Goal: Task Accomplishment & Management: Use online tool/utility

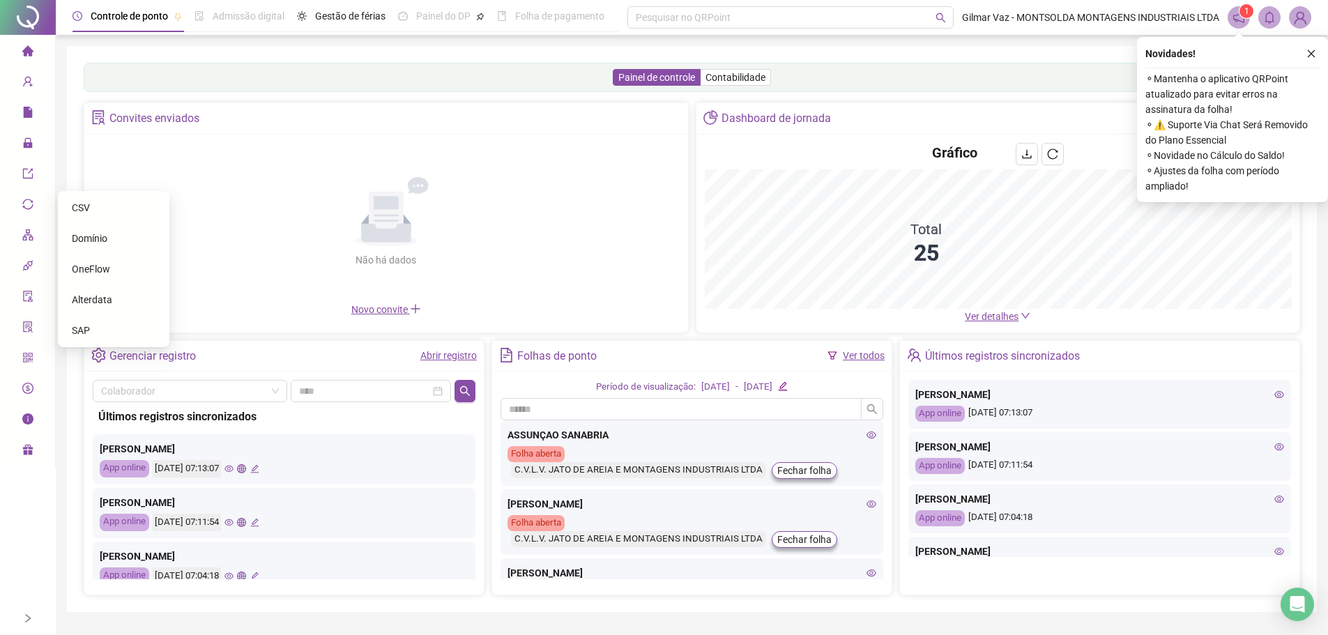
click at [26, 169] on icon "export" at bounding box center [27, 174] width 10 height 10
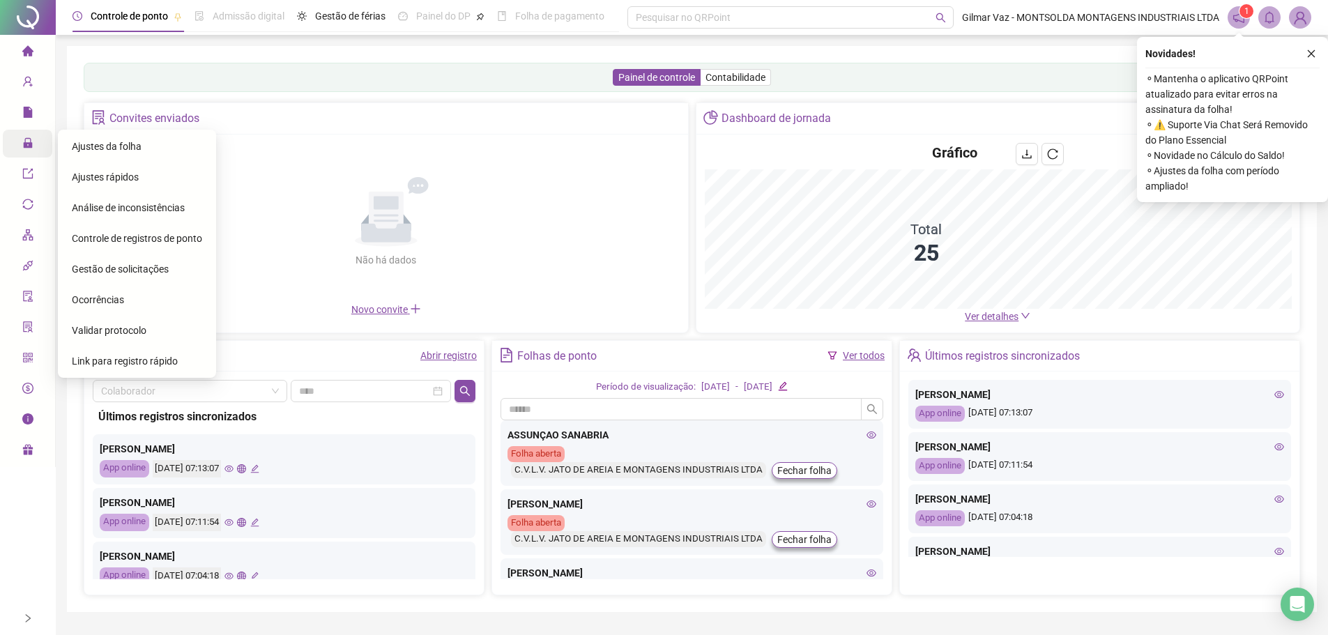
click at [25, 146] on icon "lock" at bounding box center [27, 143] width 9 height 10
click at [107, 149] on span "Ajustes da folha" at bounding box center [107, 146] width 70 height 11
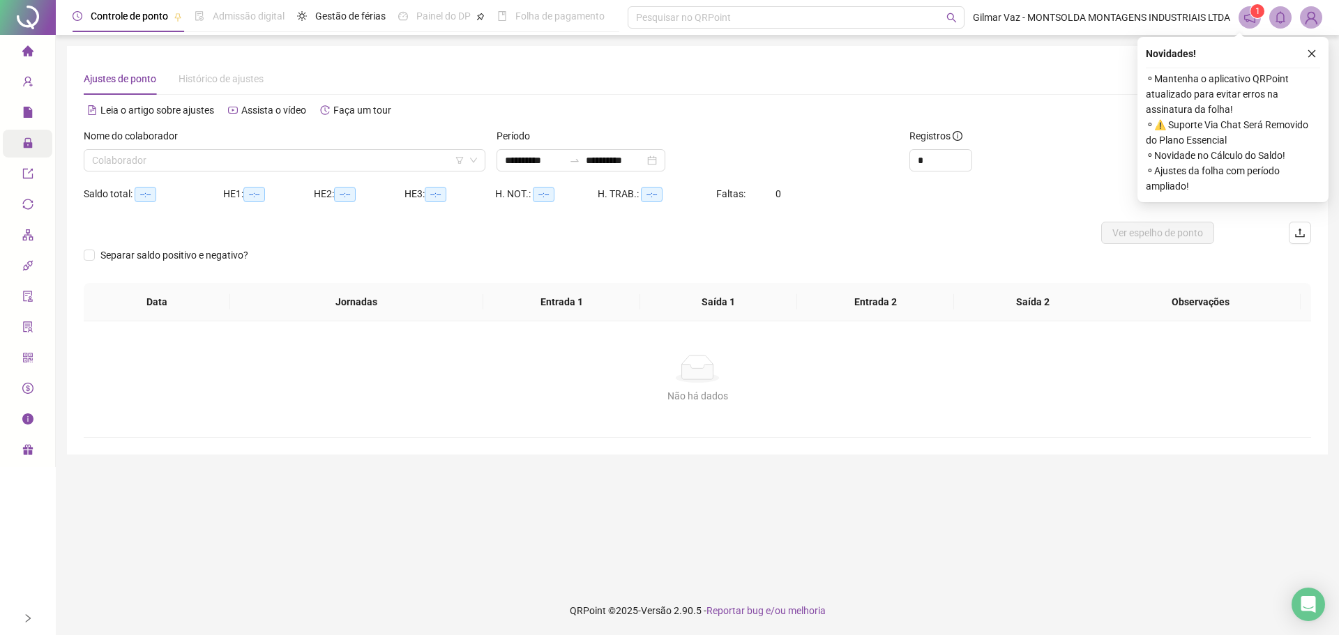
type input "**********"
click at [214, 160] on input "search" at bounding box center [278, 160] width 372 height 21
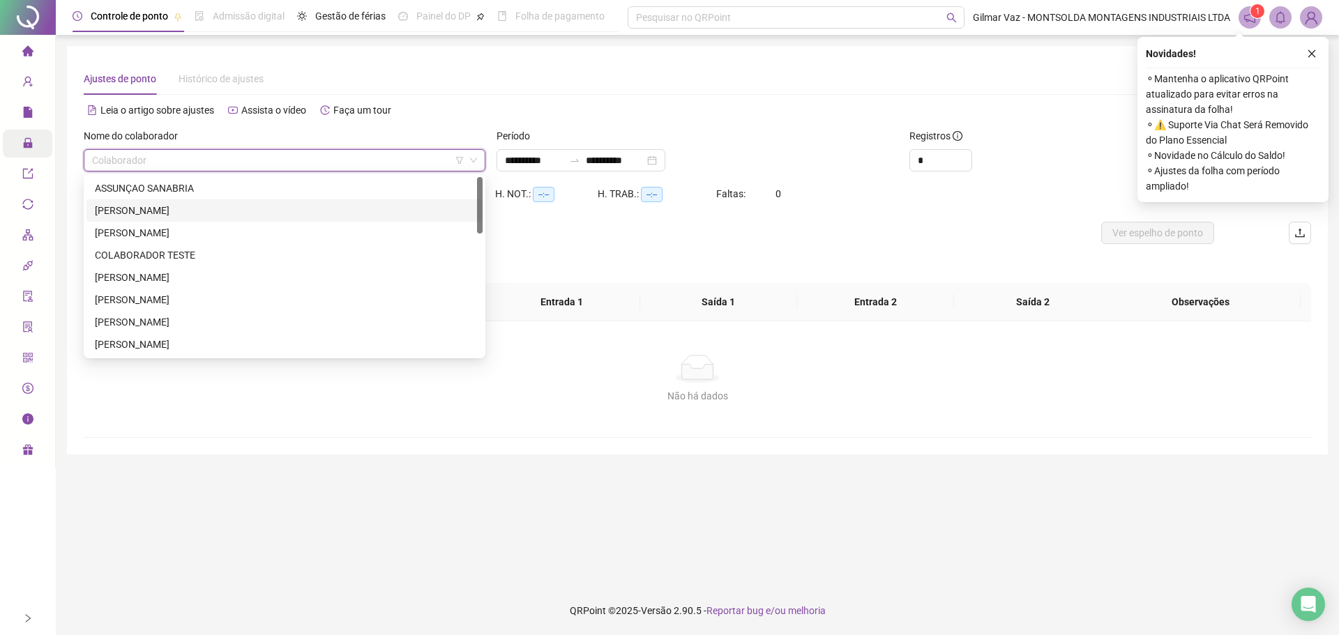
click at [198, 208] on div "[PERSON_NAME]" at bounding box center [284, 210] width 379 height 15
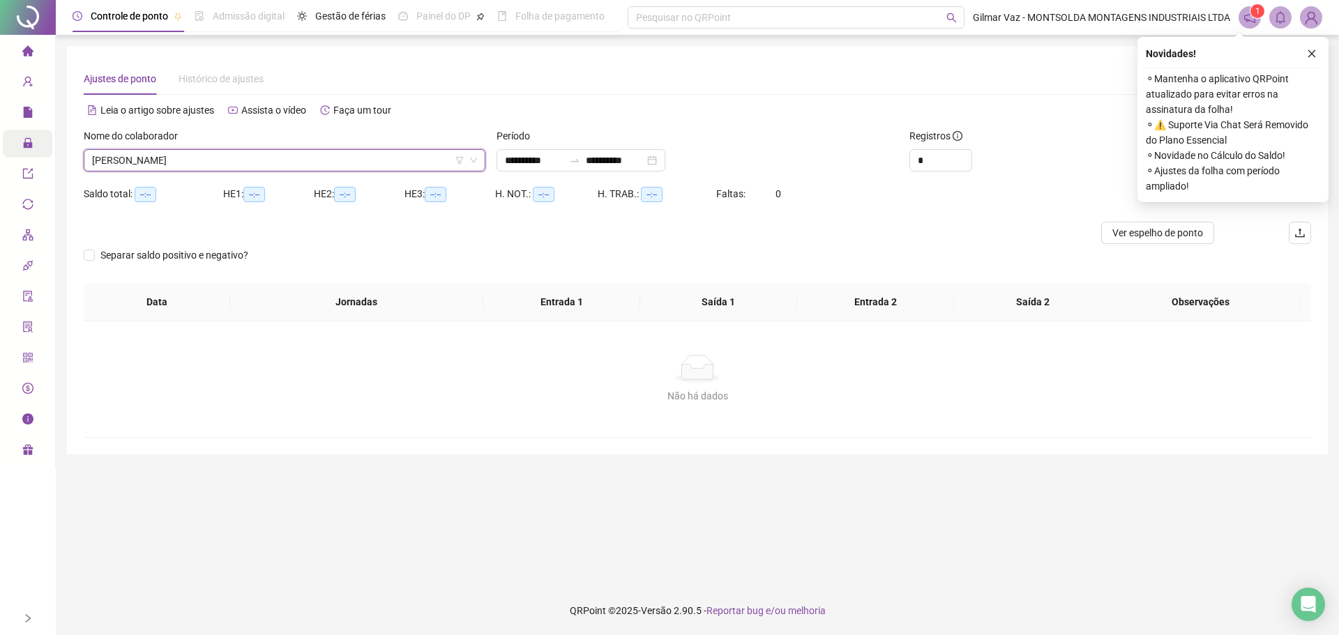
click at [1323, 50] on div "Novidades ! ⚬ Mantenha o aplicativo QRPoint atualizado para evitar erros na ass…" at bounding box center [1232, 119] width 191 height 165
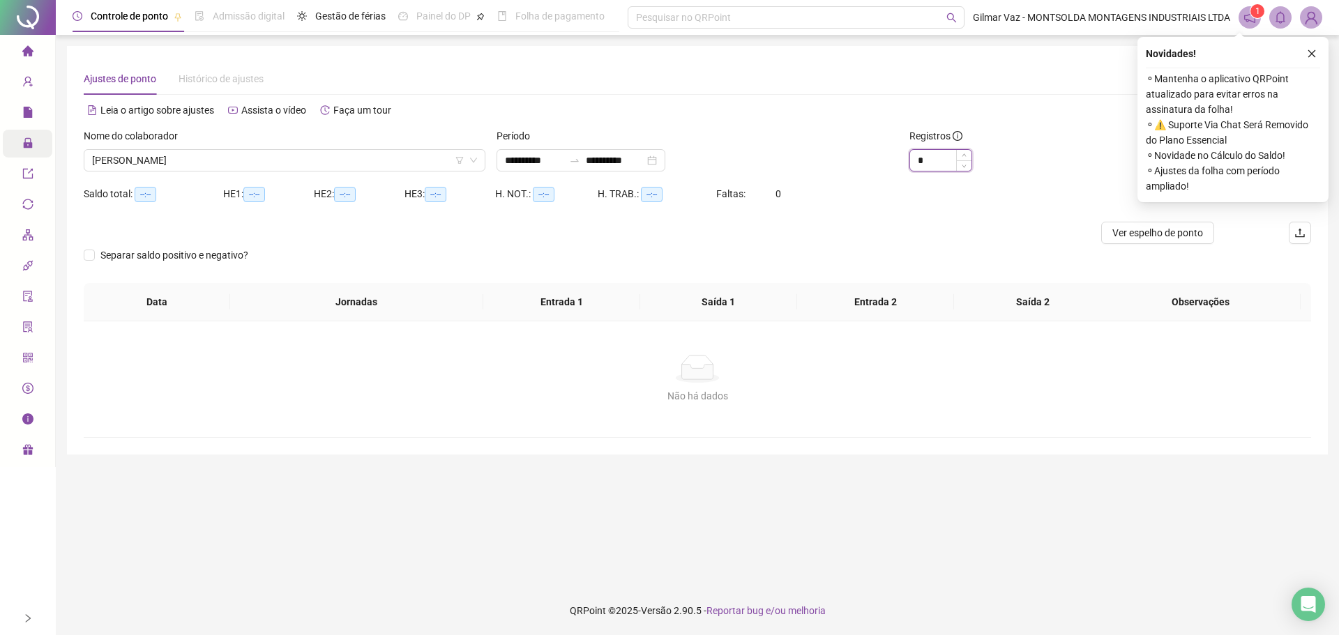
type input "*"
click at [962, 155] on icon "up" at bounding box center [964, 155] width 5 height 5
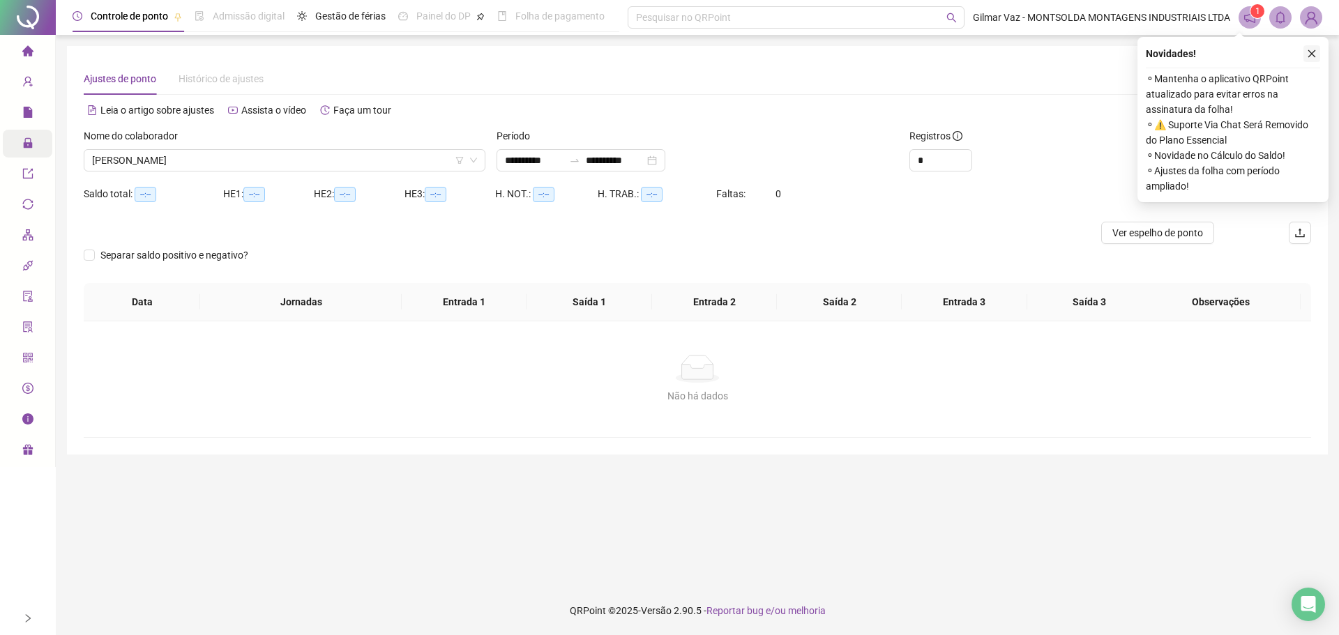
click at [1310, 61] on button "button" at bounding box center [1311, 53] width 17 height 17
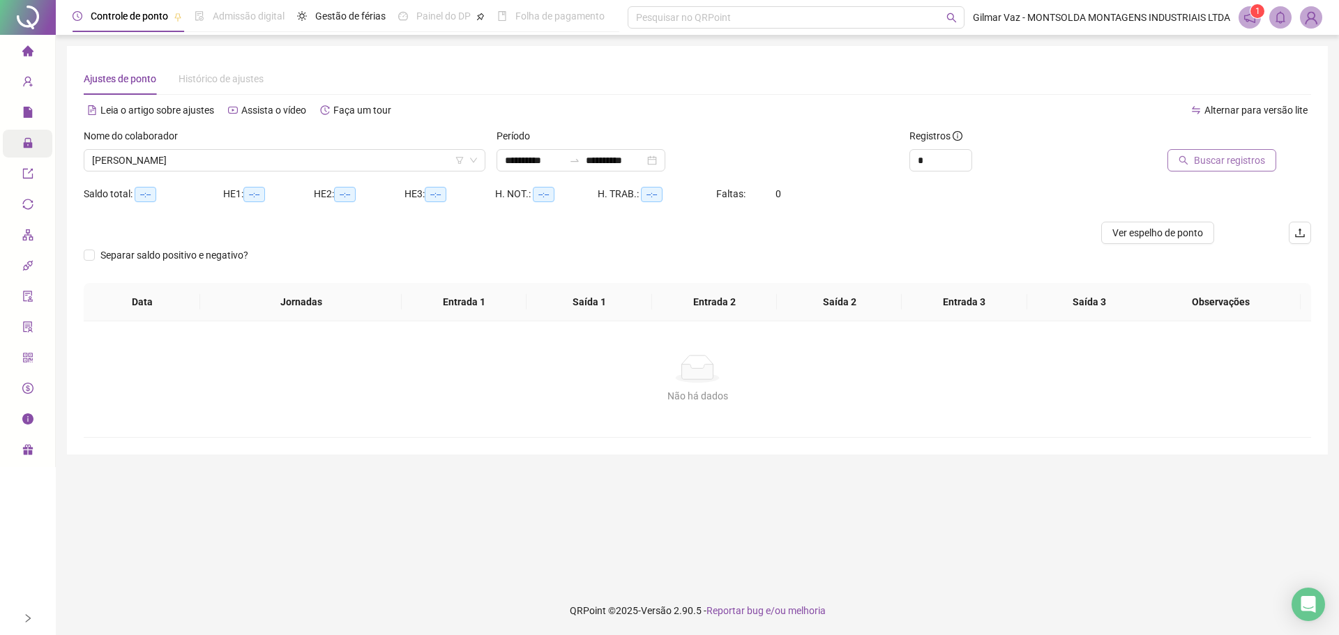
click at [1223, 155] on span "Buscar registros" at bounding box center [1229, 160] width 71 height 15
